Goal: Task Accomplishment & Management: Manage account settings

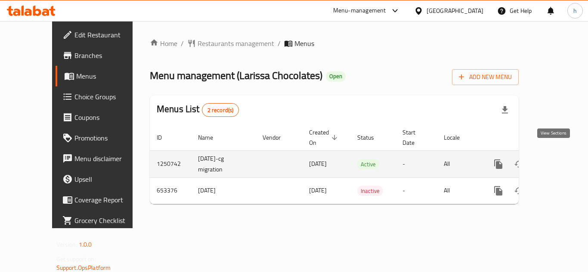
click at [555, 159] on icon "enhanced table" at bounding box center [560, 164] width 10 height 10
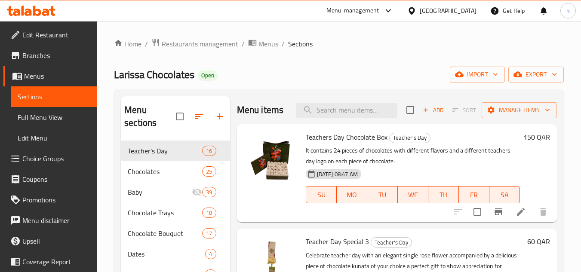
click at [45, 160] on span "Choice Groups" at bounding box center [56, 159] width 68 height 10
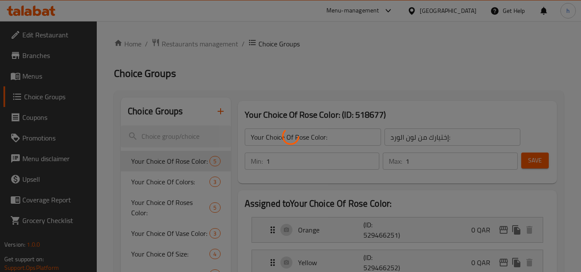
click at [233, 177] on div at bounding box center [290, 136] width 581 height 272
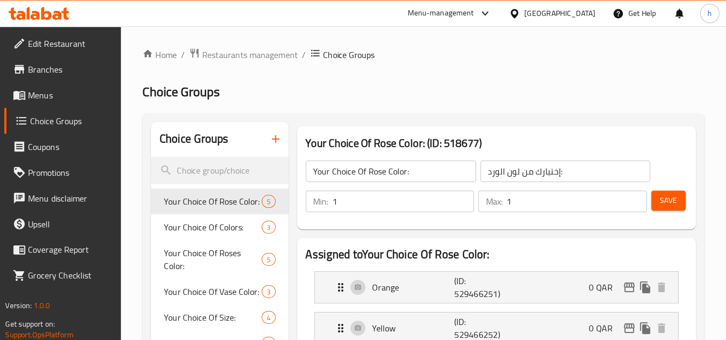
scroll to position [129, 0]
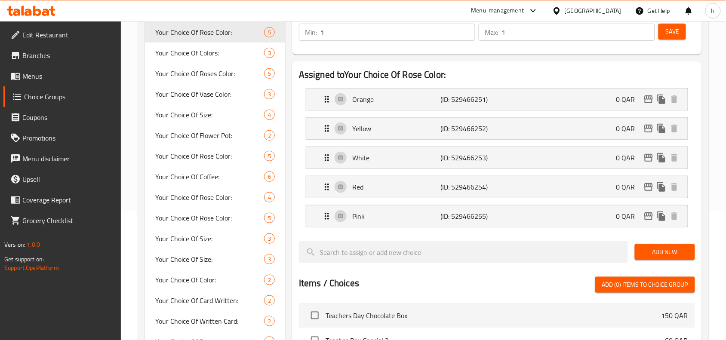
scroll to position [75, 0]
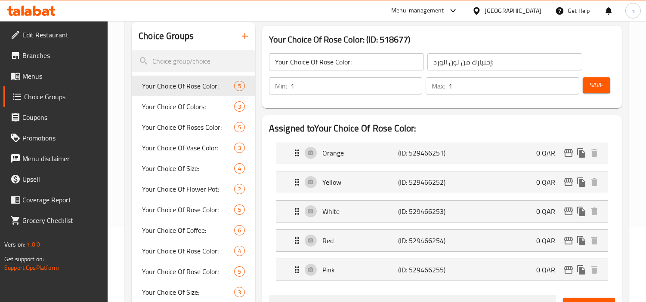
scroll to position [0, 0]
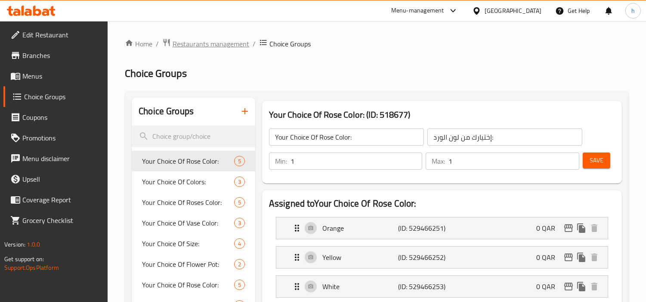
click at [224, 44] on span "Restaurants management" at bounding box center [210, 44] width 77 height 10
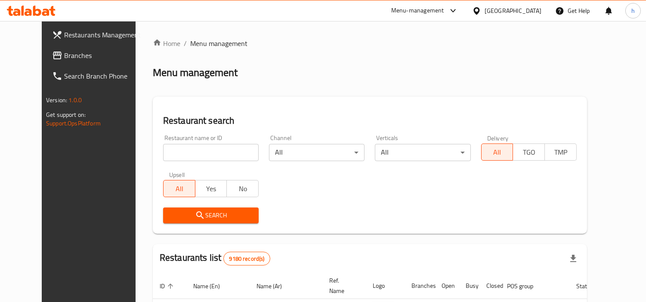
click at [444, 11] on div "Menu-management" at bounding box center [417, 11] width 53 height 10
click at [407, 55] on div "Global Quality Control Center" at bounding box center [416, 57] width 75 height 9
